Goal: Task Accomplishment & Management: Use online tool/utility

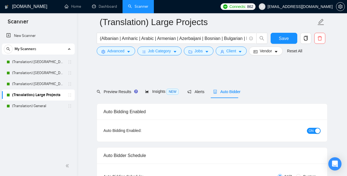
scroll to position [1045, 0]
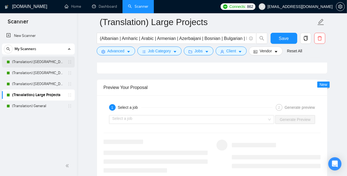
click at [44, 62] on link "(Translation) [GEOGRAPHIC_DATA]" at bounding box center [38, 61] width 52 height 11
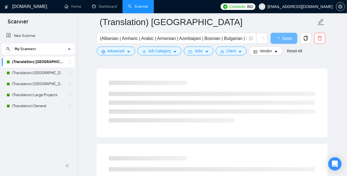
scroll to position [159, 0]
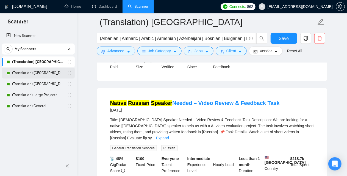
click at [32, 74] on link "(Translation) [GEOGRAPHIC_DATA]" at bounding box center [38, 72] width 52 height 11
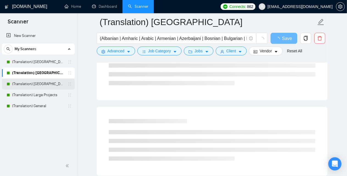
click at [34, 80] on link "(Translation) [GEOGRAPHIC_DATA]" at bounding box center [38, 83] width 52 height 11
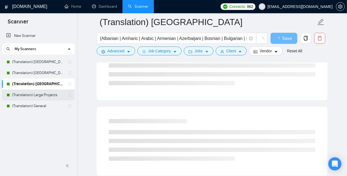
click at [35, 95] on link "(Translation) Large Projects" at bounding box center [38, 94] width 52 height 11
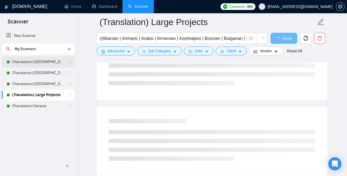
click at [38, 65] on link "(Translation) [GEOGRAPHIC_DATA]" at bounding box center [38, 61] width 52 height 11
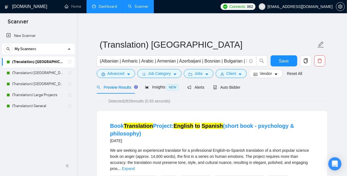
click at [111, 4] on link "Dashboard" at bounding box center [104, 6] width 25 height 5
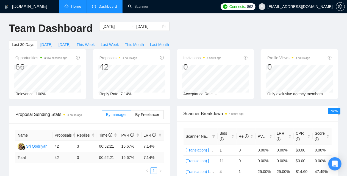
click at [78, 7] on link "Home" at bounding box center [73, 6] width 16 height 5
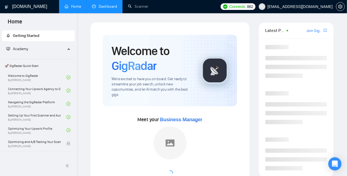
click at [109, 9] on link "Dashboard" at bounding box center [104, 6] width 25 height 5
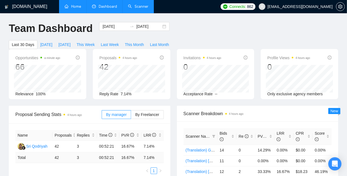
click at [138, 9] on link "Scanner" at bounding box center [138, 6] width 20 height 5
click at [138, 9] on li "Scanner" at bounding box center [138, 6] width 31 height 13
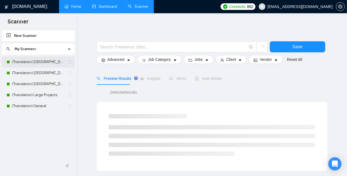
click at [46, 65] on link "(Translation) [GEOGRAPHIC_DATA]" at bounding box center [38, 61] width 52 height 11
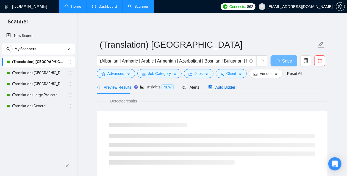
click at [227, 89] on span "Auto Bidder" at bounding box center [221, 87] width 27 height 4
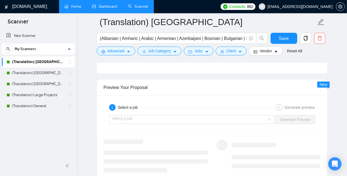
scroll to position [1072, 0]
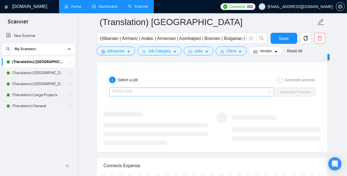
click at [154, 90] on input "search" at bounding box center [189, 92] width 155 height 8
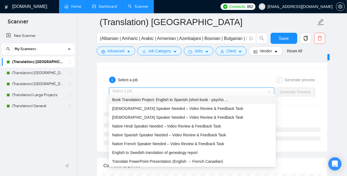
click at [148, 100] on span "Book Translation Project: English to Spanish (short book - psycho ..." at bounding box center [170, 99] width 116 height 4
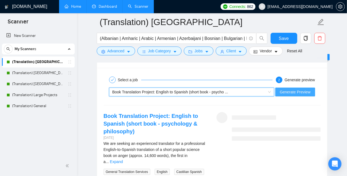
click at [309, 89] on span "Generate Preview" at bounding box center [295, 92] width 31 height 6
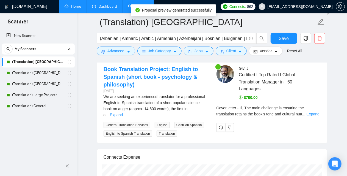
scroll to position [1147, 0]
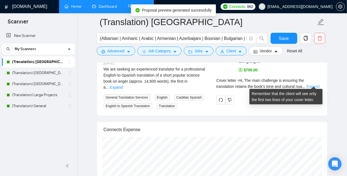
click at [313, 84] on link "Expand" at bounding box center [313, 86] width 13 height 4
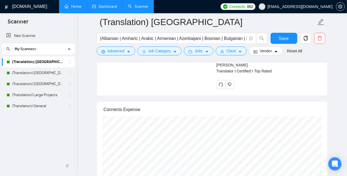
scroll to position [1311, 0]
click at [40, 86] on link "(Translation) [GEOGRAPHIC_DATA]" at bounding box center [38, 83] width 52 height 11
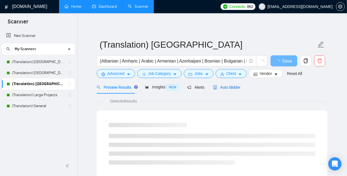
click at [229, 87] on span "Auto Bidder" at bounding box center [226, 87] width 27 height 4
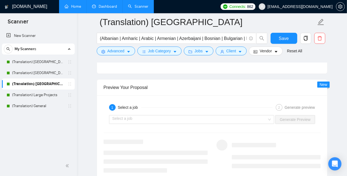
scroll to position [1072, 0]
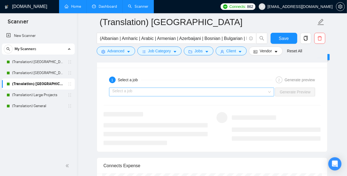
click at [164, 88] on input "search" at bounding box center [189, 92] width 155 height 8
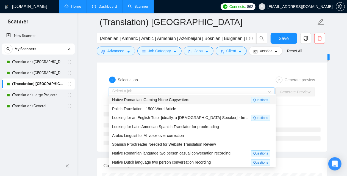
click at [150, 99] on span "Native Romanian iGaming Niche Copywriters" at bounding box center [150, 99] width 77 height 4
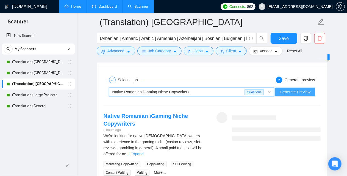
click at [299, 87] on button "Generate Preview" at bounding box center [295, 91] width 40 height 9
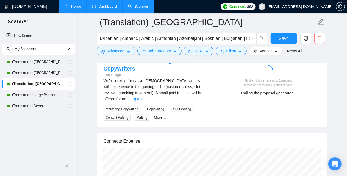
scroll to position [1100, 0]
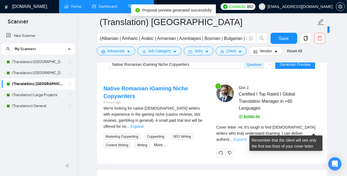
click at [247, 137] on link "Expand" at bounding box center [240, 139] width 13 height 4
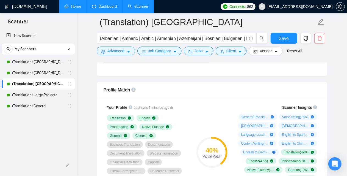
scroll to position [332, 0]
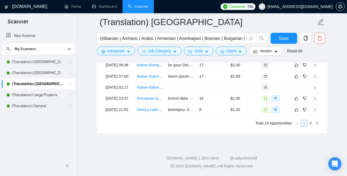
scroll to position [1567, 0]
click at [337, 162] on icon "Open Intercom Messenger" at bounding box center [335, 163] width 6 height 7
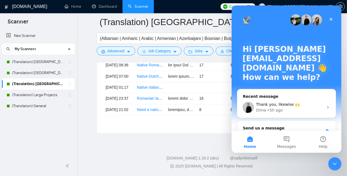
scroll to position [0, 0]
click at [268, 110] on div "• 5h ago" at bounding box center [275, 110] width 16 height 6
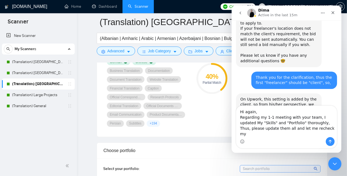
scroll to position [330, 0]
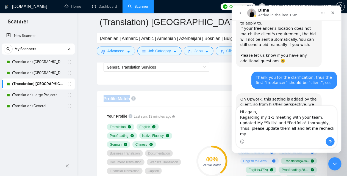
drag, startPoint x: 103, startPoint y: 98, endPoint x: 129, endPoint y: 98, distance: 26.1
click at [129, 98] on div "Profile Match" at bounding box center [212, 99] width 230 height 16
copy span "Profile Match"
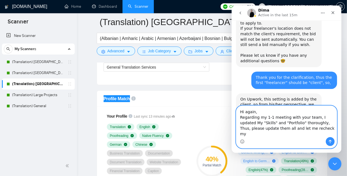
click at [329, 135] on textarea "Hi again, Regarding my 1-1 meeting with your team, I updated My "Skills" and "P…" at bounding box center [286, 121] width 101 height 31
paste textarea "Profile Match"
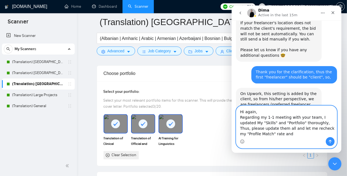
scroll to position [472, 0]
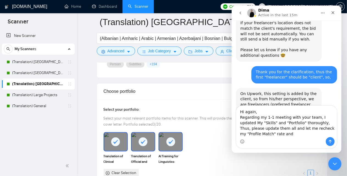
click at [131, 87] on div "Choose portfolio" at bounding box center [212, 92] width 217 height 16
copy div "portfolio"
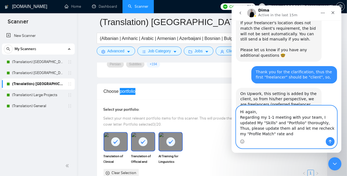
click at [277, 135] on textarea "Hi again, Regarding my 1-1 meeting with your team, I updated My "Skills" and "P…" at bounding box center [286, 121] width 101 height 31
paste textarea "portfolio"
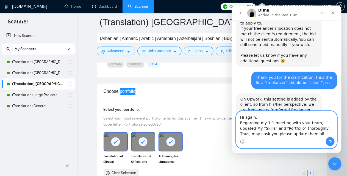
scroll to position [1667, 0]
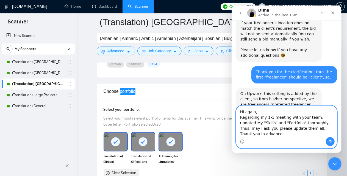
type textarea "Hi again, Regarding my 1-1 meeting with your team, I updated My "Skills" and "P…"
click at [329, 141] on icon "Send a message…" at bounding box center [330, 142] width 3 height 4
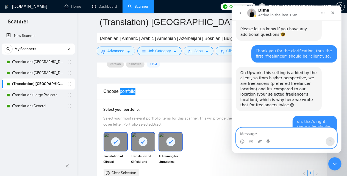
scroll to position [1689, 0]
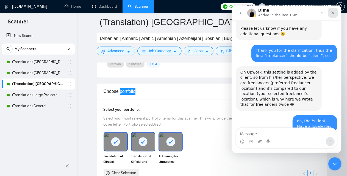
click at [332, 15] on icon "Close" at bounding box center [333, 12] width 4 height 4
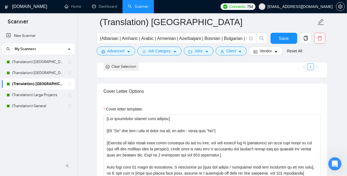
scroll to position [582, 0]
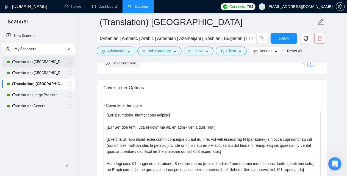
click at [42, 61] on link "(Translation) [GEOGRAPHIC_DATA]" at bounding box center [38, 61] width 52 height 11
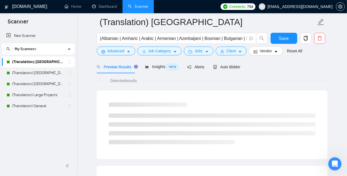
scroll to position [351, 0]
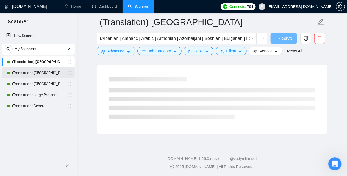
click at [38, 75] on link "(Translation) [GEOGRAPHIC_DATA]" at bounding box center [38, 72] width 52 height 11
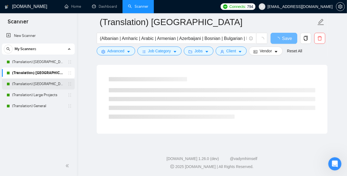
click at [43, 81] on link "(Translation) [GEOGRAPHIC_DATA]" at bounding box center [38, 83] width 52 height 11
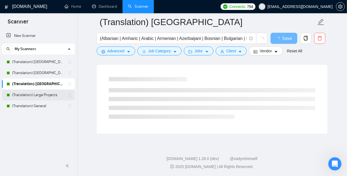
click at [35, 95] on link "(Translation) Large Projects" at bounding box center [38, 94] width 52 height 11
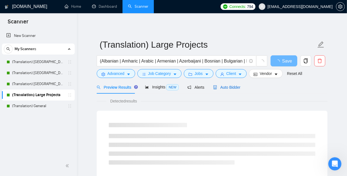
click at [229, 89] on span "Auto Bidder" at bounding box center [226, 87] width 27 height 4
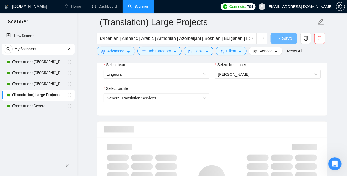
scroll to position [302, 0]
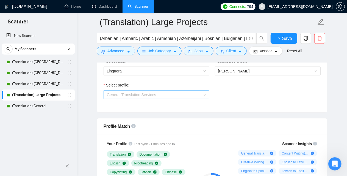
click at [153, 94] on span "General Translation Services" at bounding box center [131, 94] width 49 height 4
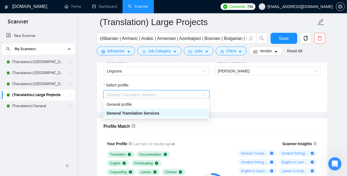
click at [153, 94] on span "General Translation Services" at bounding box center [131, 94] width 49 height 4
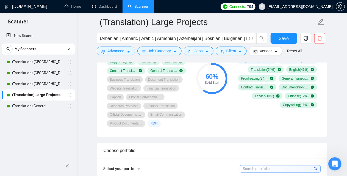
scroll to position [357, 0]
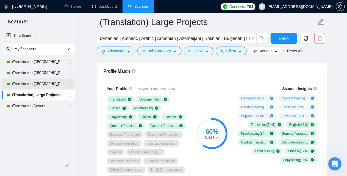
click at [38, 85] on link "(Translation) [GEOGRAPHIC_DATA]" at bounding box center [38, 83] width 52 height 11
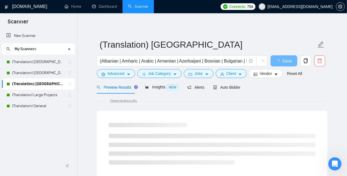
click at [240, 87] on div "Preview Results Insights NEW Alerts Auto Bidder" at bounding box center [212, 87] width 231 height 13
click at [234, 87] on span "Auto Bidder" at bounding box center [226, 87] width 27 height 4
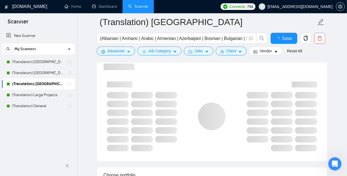
scroll to position [385, 0]
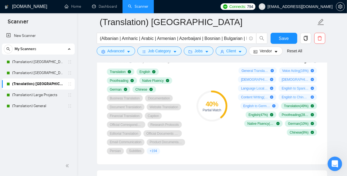
click at [337, 162] on icon "Open Intercom Messenger" at bounding box center [334, 162] width 9 height 9
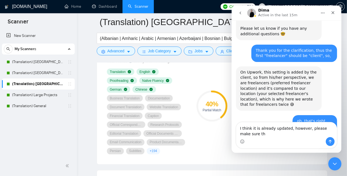
scroll to position [1694, 0]
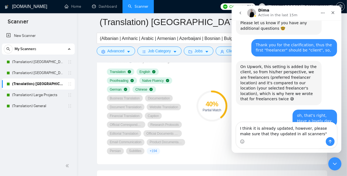
type textarea "I think it is already updated, however, please make sure that they updated in a…"
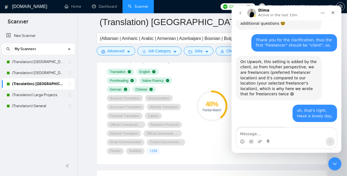
scroll to position [1707, 0]
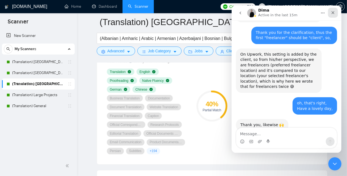
click at [333, 13] on icon "Close" at bounding box center [333, 12] width 3 height 3
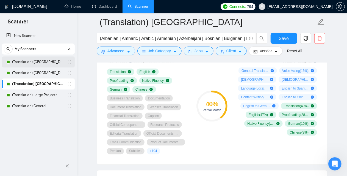
click at [50, 60] on link "(Translation) [GEOGRAPHIC_DATA]" at bounding box center [38, 61] width 52 height 11
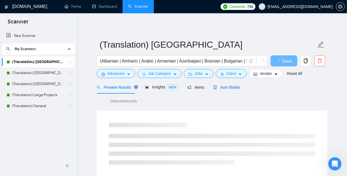
click at [228, 89] on span "Auto Bidder" at bounding box center [226, 87] width 27 height 4
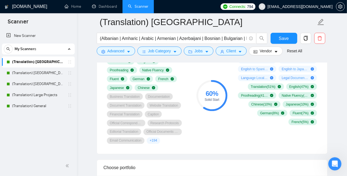
scroll to position [412, 0]
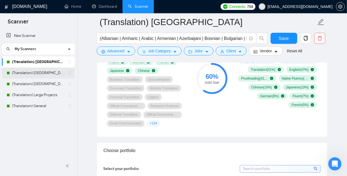
click at [34, 70] on link "(Translation) [GEOGRAPHIC_DATA]" at bounding box center [38, 72] width 52 height 11
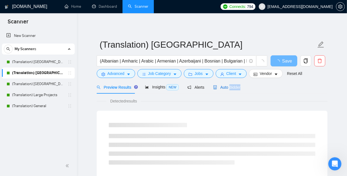
click at [232, 87] on span "Auto Bidder" at bounding box center [226, 87] width 27 height 4
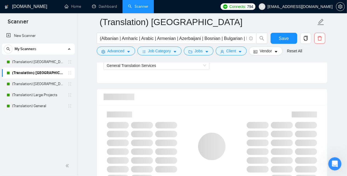
scroll to position [330, 0]
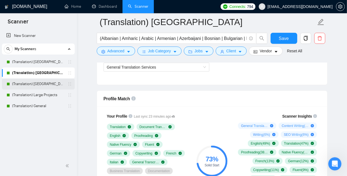
click at [33, 86] on link "(Translation) [GEOGRAPHIC_DATA]" at bounding box center [38, 83] width 52 height 11
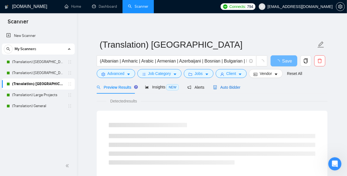
click at [215, 88] on span "Auto Bidder" at bounding box center [226, 87] width 27 height 4
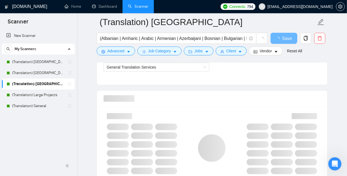
scroll to position [357, 0]
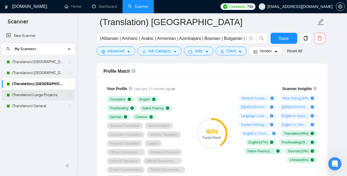
click at [38, 91] on link "(Translation) Large Projects" at bounding box center [38, 94] width 52 height 11
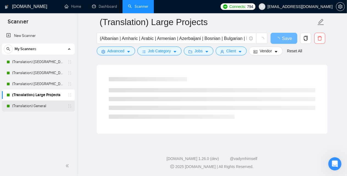
click at [35, 105] on link "(Translation) General" at bounding box center [38, 105] width 52 height 11
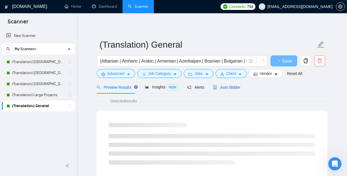
click at [233, 88] on span "Auto Bidder" at bounding box center [226, 87] width 27 height 4
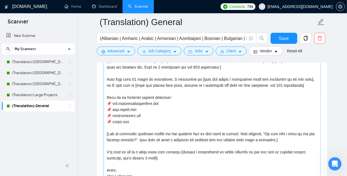
scroll to position [36, 0]
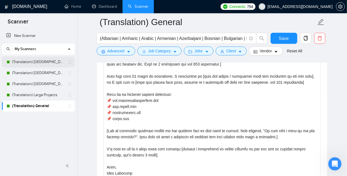
click at [46, 59] on link "(Translation) [GEOGRAPHIC_DATA]" at bounding box center [38, 61] width 52 height 11
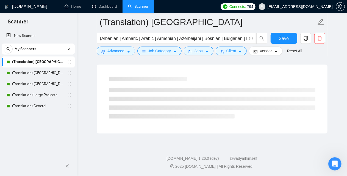
scroll to position [351, 0]
click at [45, 73] on link "(Translation) [GEOGRAPHIC_DATA]" at bounding box center [38, 72] width 52 height 11
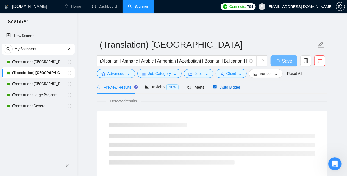
click at [223, 88] on span "Auto Bidder" at bounding box center [226, 87] width 27 height 4
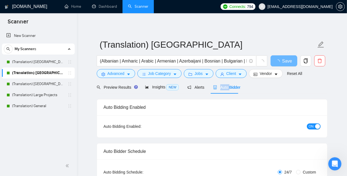
checkbox input "true"
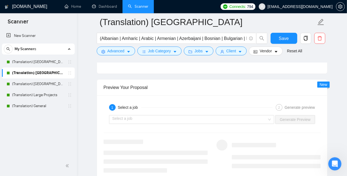
scroll to position [1072, 0]
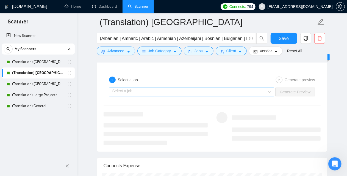
click at [158, 89] on input "search" at bounding box center [189, 92] width 155 height 8
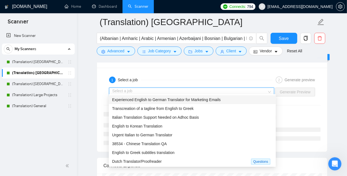
click at [158, 89] on input "search" at bounding box center [189, 92] width 155 height 8
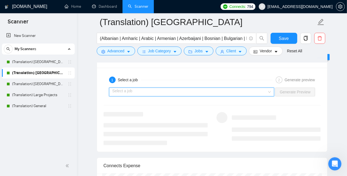
click at [147, 92] on input "search" at bounding box center [189, 92] width 155 height 8
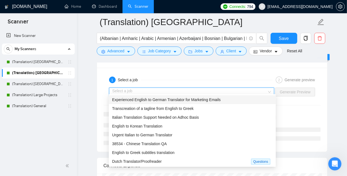
click at [146, 101] on span "Experienced English to German Translator for Marketing Emails" at bounding box center [166, 99] width 109 height 4
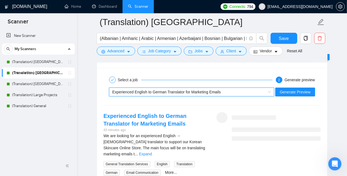
click at [146, 101] on div "Select a job 2 Generate preview ~021962849867859052593 Experienced English to G…" at bounding box center [212, 125] width 230 height 114
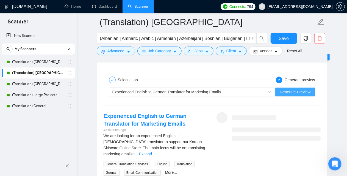
click at [298, 90] on span "Generate Preview" at bounding box center [295, 92] width 31 height 6
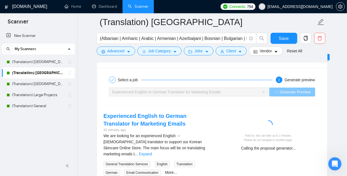
click at [257, 95] on div "Experienced English to German Translator for Marketing Emails Generate Preview" at bounding box center [212, 91] width 218 height 13
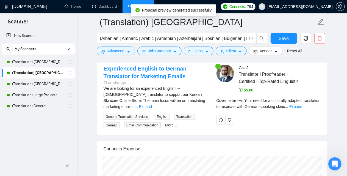
scroll to position [1128, 0]
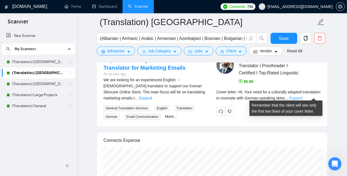
click at [302, 96] on link "Expand" at bounding box center [296, 98] width 13 height 4
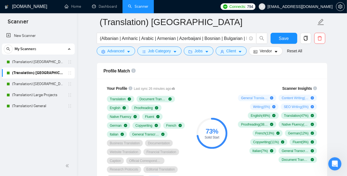
scroll to position [358, 0]
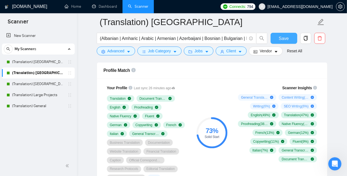
click at [285, 41] on span "Save" at bounding box center [284, 38] width 10 height 7
click at [45, 61] on link "(Translation) [GEOGRAPHIC_DATA]" at bounding box center [38, 61] width 52 height 11
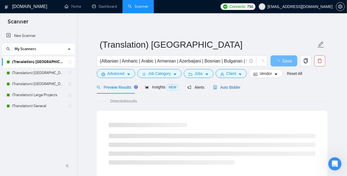
click at [233, 86] on span "Auto Bidder" at bounding box center [226, 87] width 27 height 4
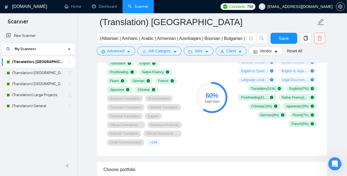
scroll to position [385, 0]
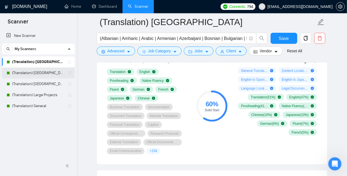
click at [46, 73] on link "(Translation) [GEOGRAPHIC_DATA]" at bounding box center [38, 72] width 52 height 11
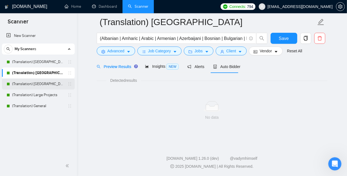
scroll to position [351, 0]
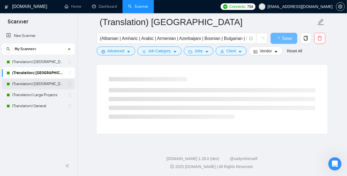
click at [44, 83] on link "(Translation) [GEOGRAPHIC_DATA]" at bounding box center [38, 83] width 52 height 11
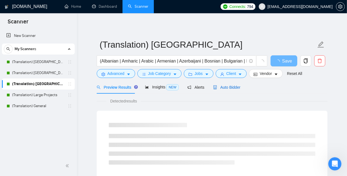
click at [218, 86] on span "Auto Bidder" at bounding box center [226, 87] width 27 height 4
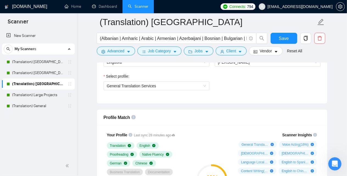
scroll to position [302, 0]
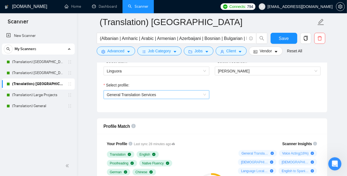
click at [159, 96] on span "General Translation Services" at bounding box center [156, 94] width 99 height 8
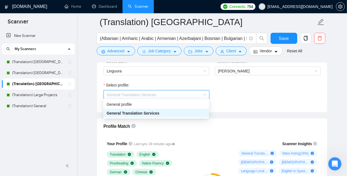
click at [240, 98] on div "Select profile: General Translation Services" at bounding box center [212, 94] width 223 height 24
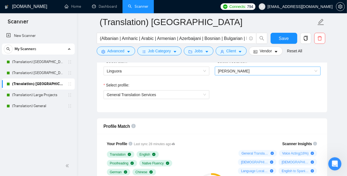
click at [246, 73] on span "[PERSON_NAME]" at bounding box center [267, 71] width 99 height 8
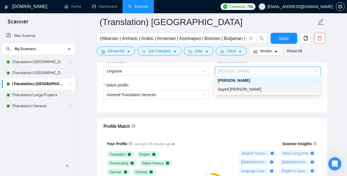
click at [228, 107] on div "Select team: Linguora Select freelancer: Givi Jorjadze Select profile: General …" at bounding box center [212, 82] width 230 height 60
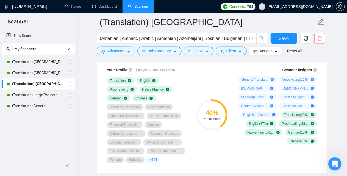
scroll to position [385, 0]
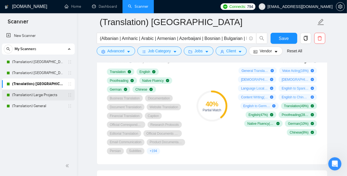
click at [38, 93] on link "(Translation) Large Projects" at bounding box center [38, 94] width 52 height 11
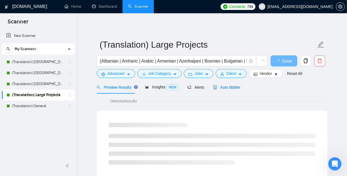
click at [234, 89] on span "Auto Bidder" at bounding box center [226, 87] width 27 height 4
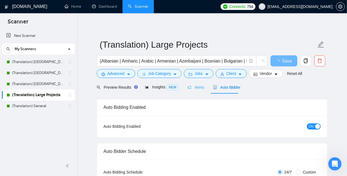
checkbox input "true"
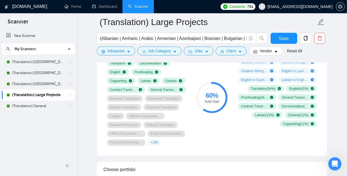
scroll to position [385, 0]
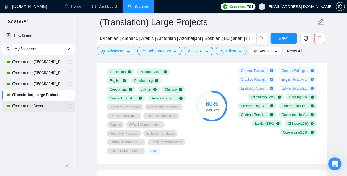
click at [35, 110] on link "(Translation) General" at bounding box center [38, 105] width 52 height 11
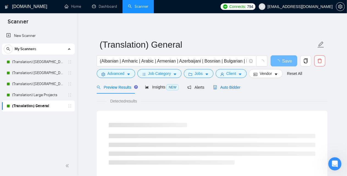
click at [228, 90] on div "Auto Bidder" at bounding box center [226, 87] width 27 height 6
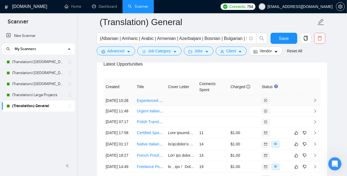
scroll to position [1485, 0]
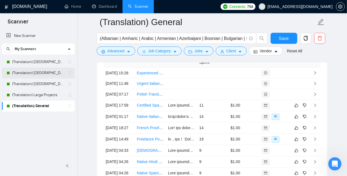
click at [42, 76] on link "(Translation) [GEOGRAPHIC_DATA]" at bounding box center [38, 72] width 52 height 11
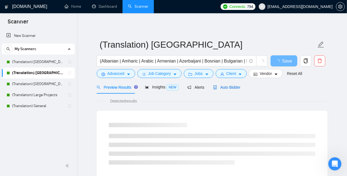
click at [233, 87] on span "Auto Bidder" at bounding box center [226, 87] width 27 height 4
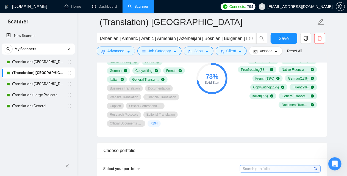
scroll to position [357, 0]
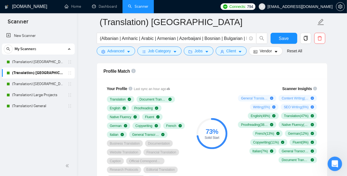
click at [335, 160] on icon "Open Intercom Messenger" at bounding box center [334, 162] width 9 height 9
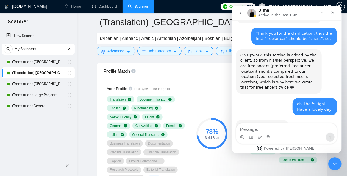
scroll to position [1711, 0]
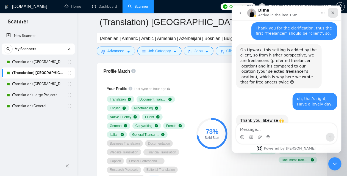
drag, startPoint x: 334, startPoint y: 14, endPoint x: 565, endPoint y: 20, distance: 231.3
click at [334, 14] on icon "Close" at bounding box center [333, 12] width 4 height 4
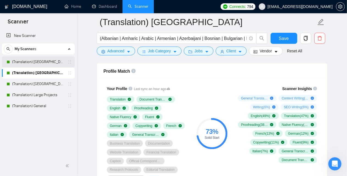
click at [31, 63] on link "(Translation) [GEOGRAPHIC_DATA]" at bounding box center [38, 61] width 52 height 11
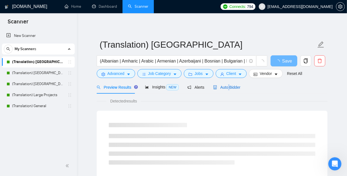
drag, startPoint x: 227, startPoint y: 86, endPoint x: 218, endPoint y: 89, distance: 9.1
click at [227, 86] on span "Auto Bidder" at bounding box center [226, 87] width 27 height 4
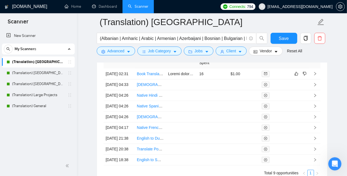
scroll to position [1485, 0]
